Goal: Navigation & Orientation: Find specific page/section

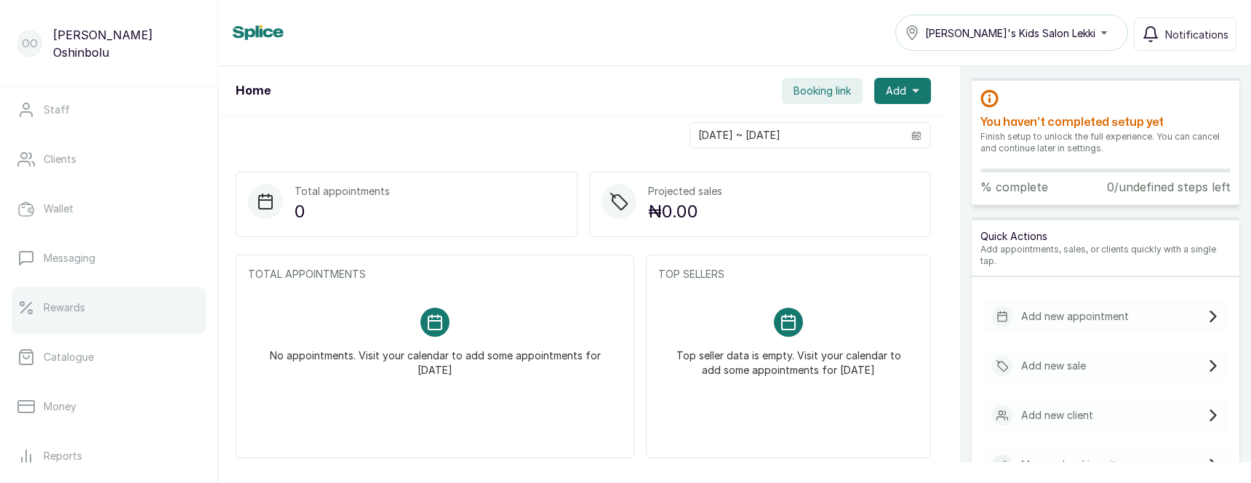
scroll to position [146, 0]
click at [73, 308] on link "Rewards" at bounding box center [109, 316] width 194 height 41
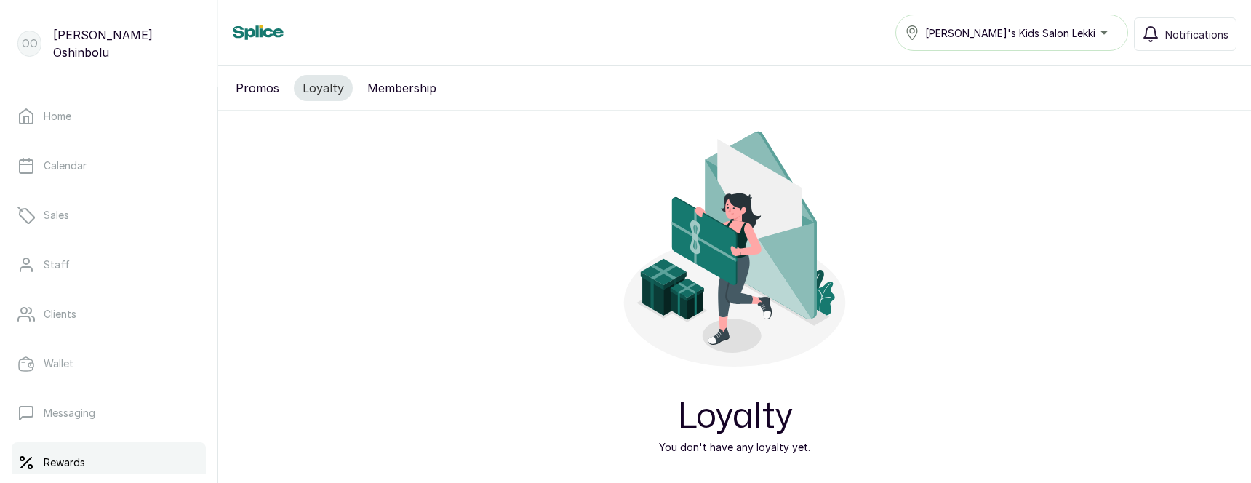
scroll to position [56, 0]
